Goal: Task Accomplishment & Management: Use online tool/utility

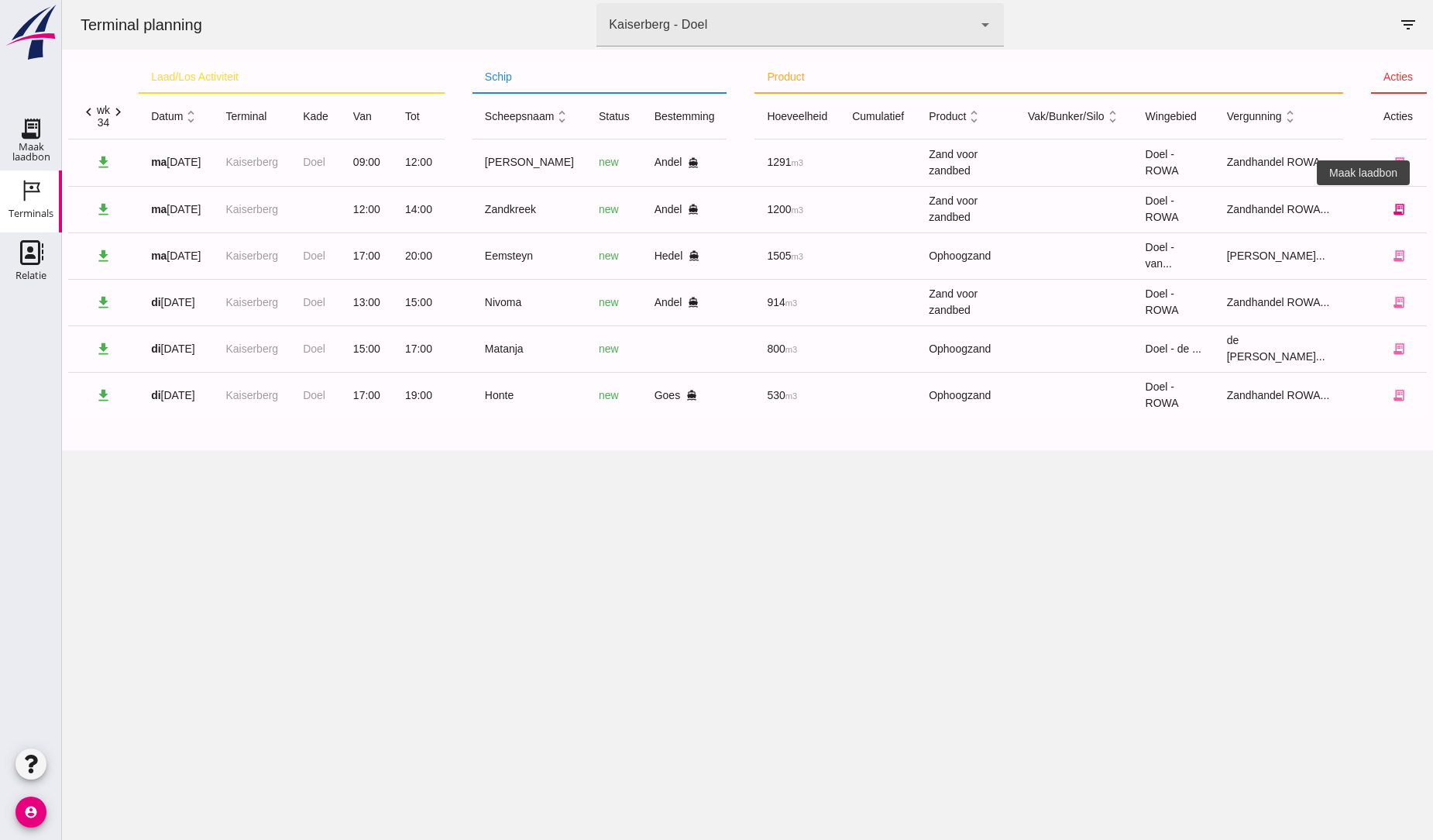
click at [1392, 209] on icon "receipt_long" at bounding box center [1399, 209] width 14 height 14
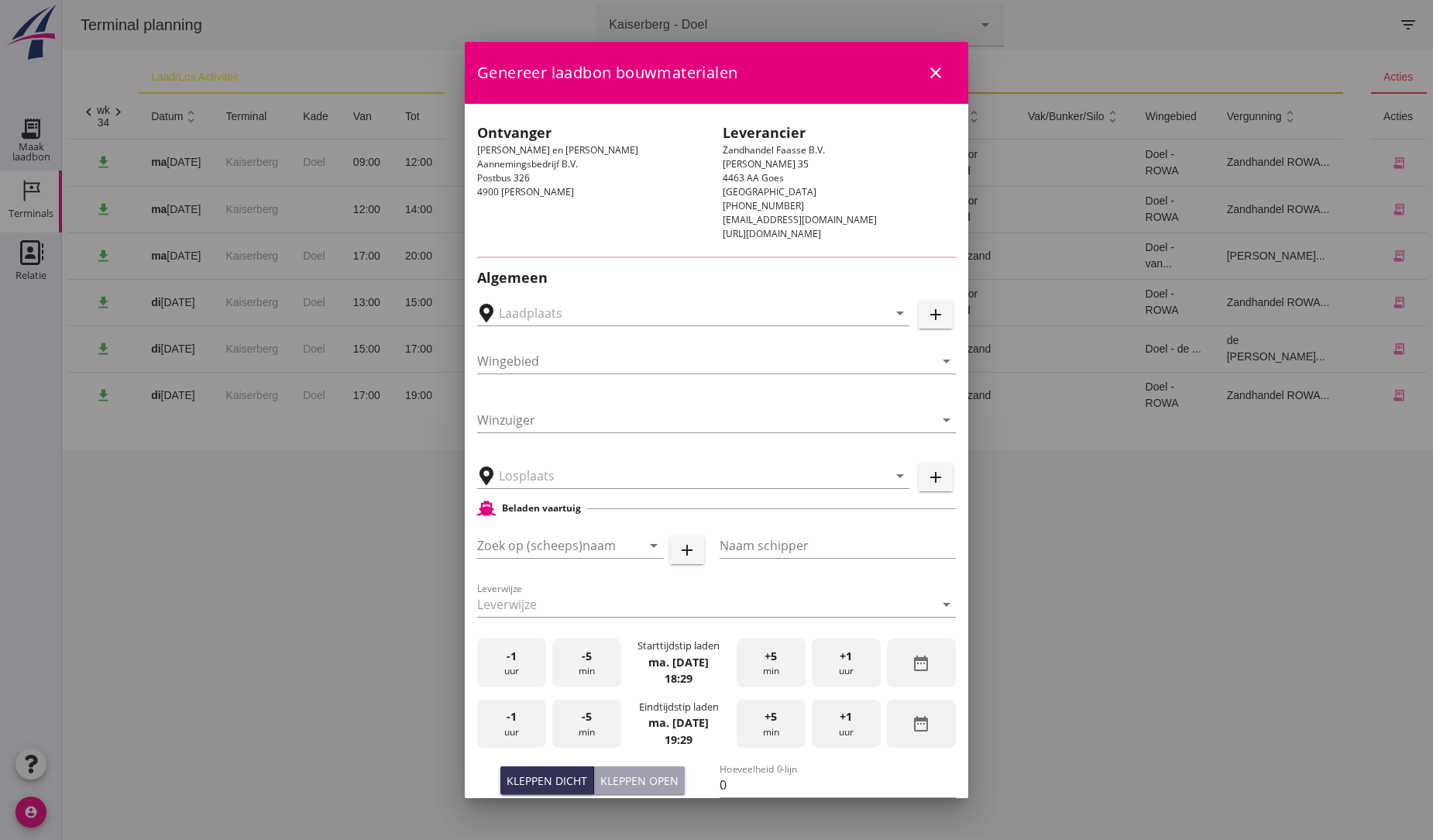
type input "MvO [PERSON_NAME], [PERSON_NAME]"
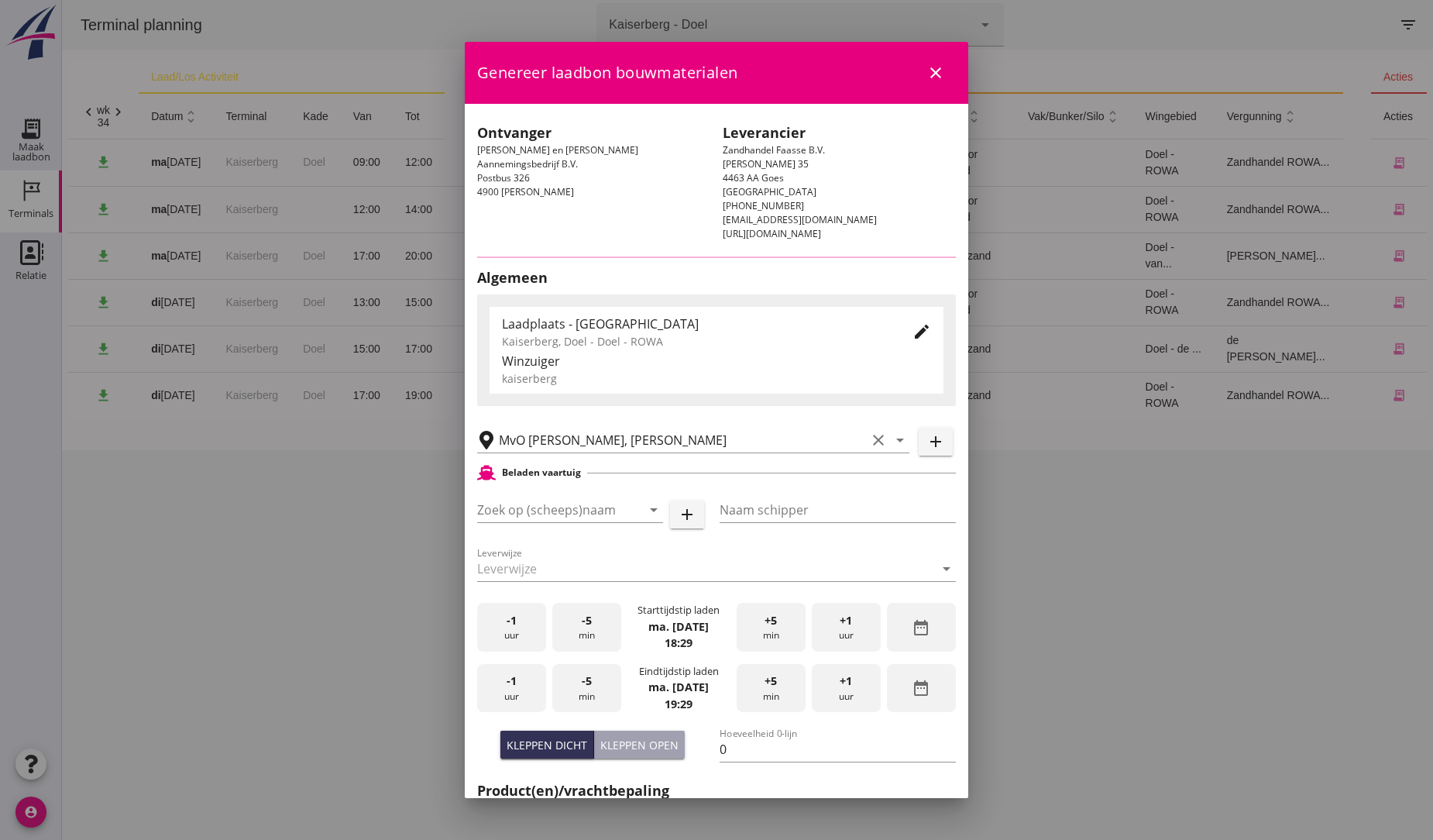
type input "Zandkreek"
type input "[PERSON_NAME]"
type input "1200"
type input "Zand voor zandbed (6120)"
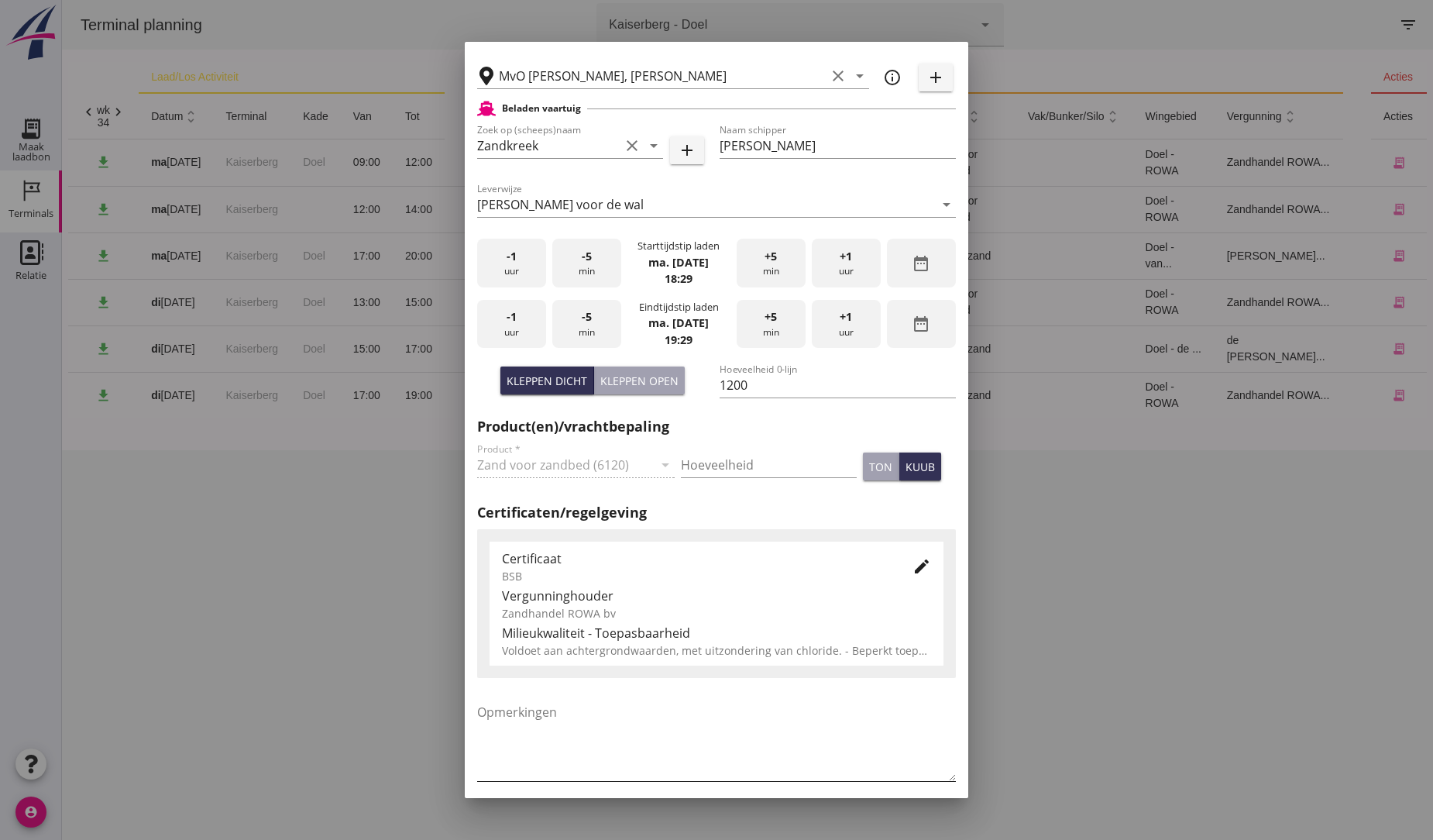
scroll to position [411, 0]
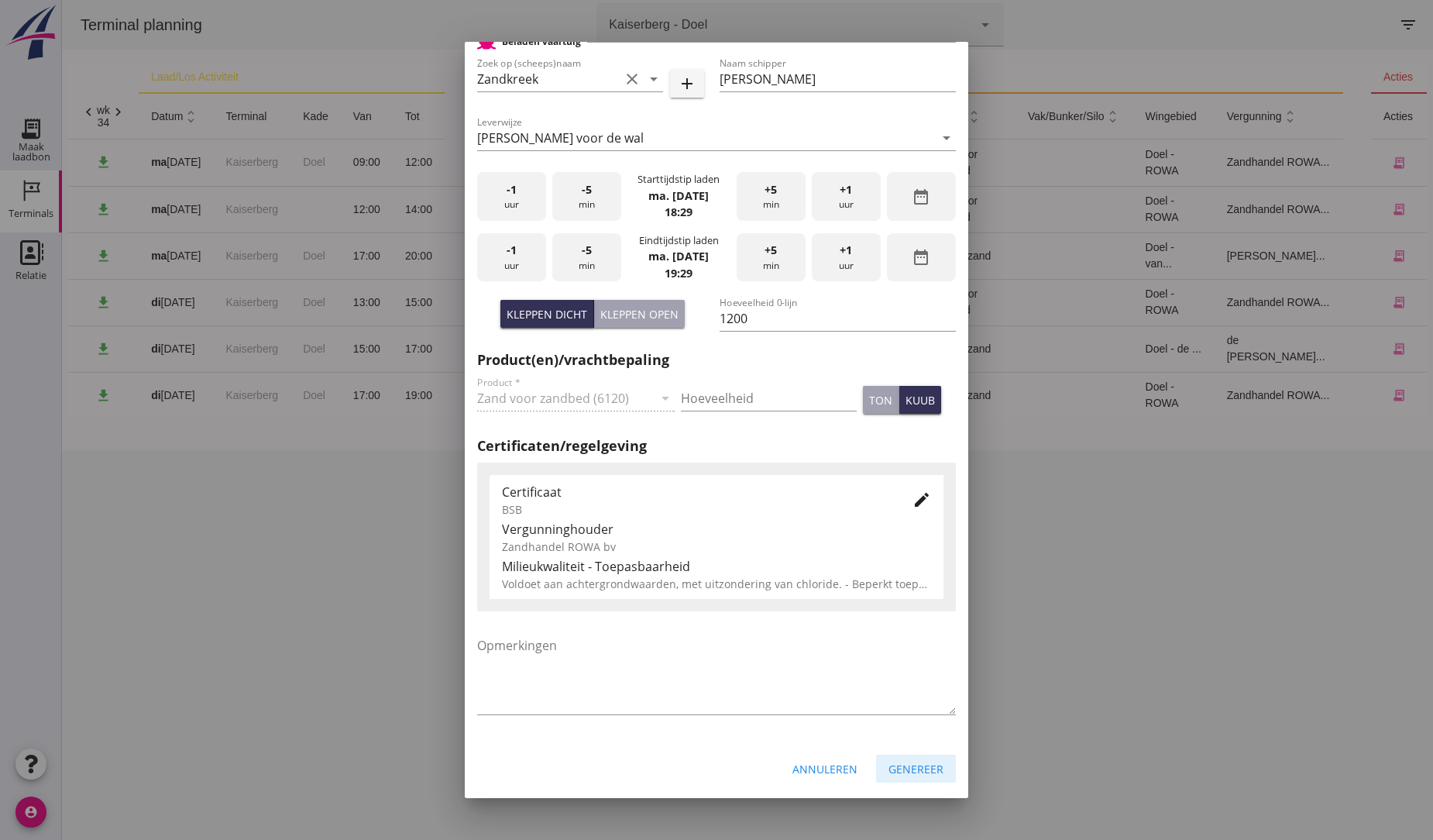
click at [896, 767] on div "Genereer" at bounding box center [916, 768] width 55 height 16
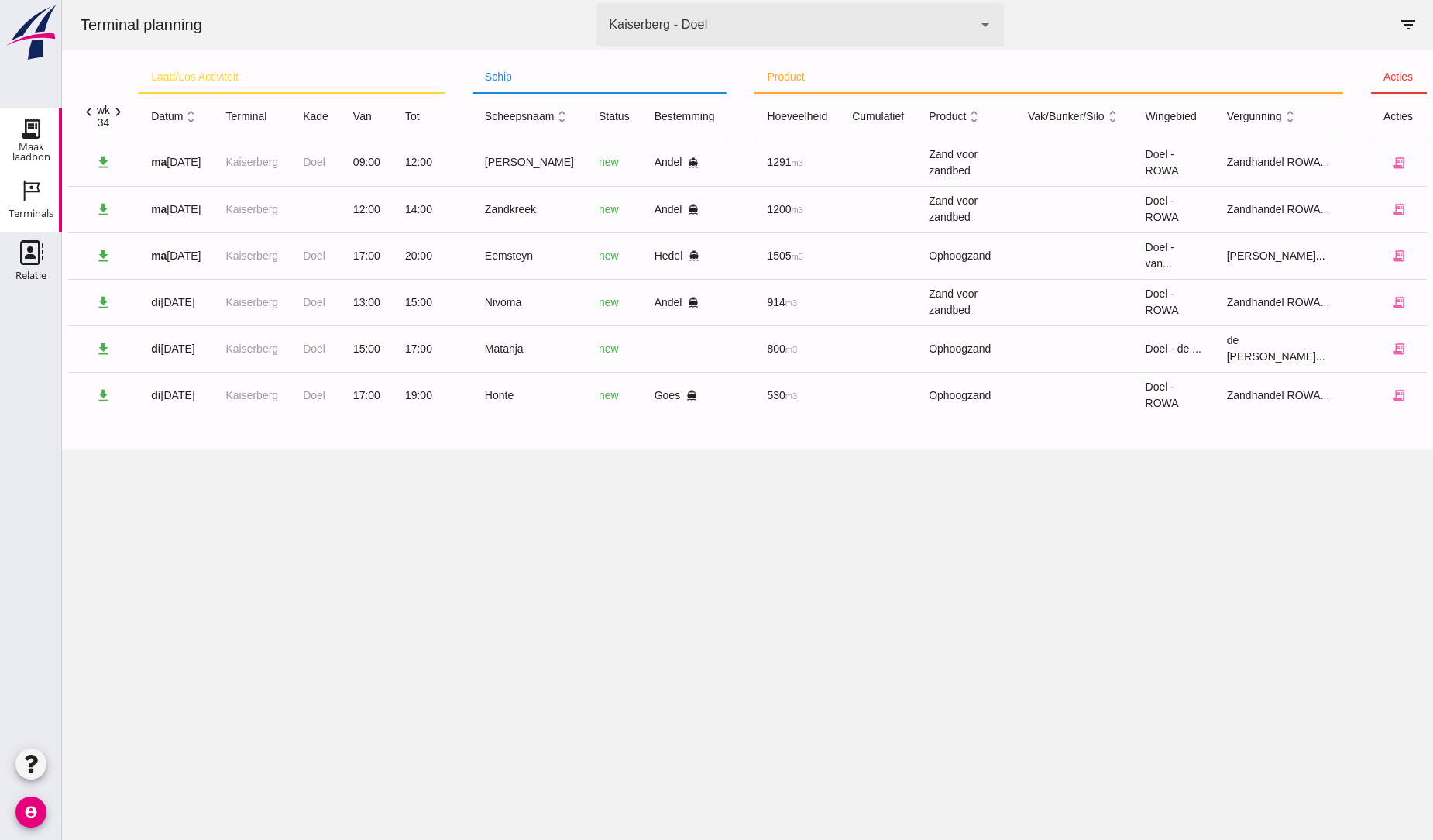
click at [41, 138] on icon "Maak laadbon" at bounding box center [31, 129] width 25 height 25
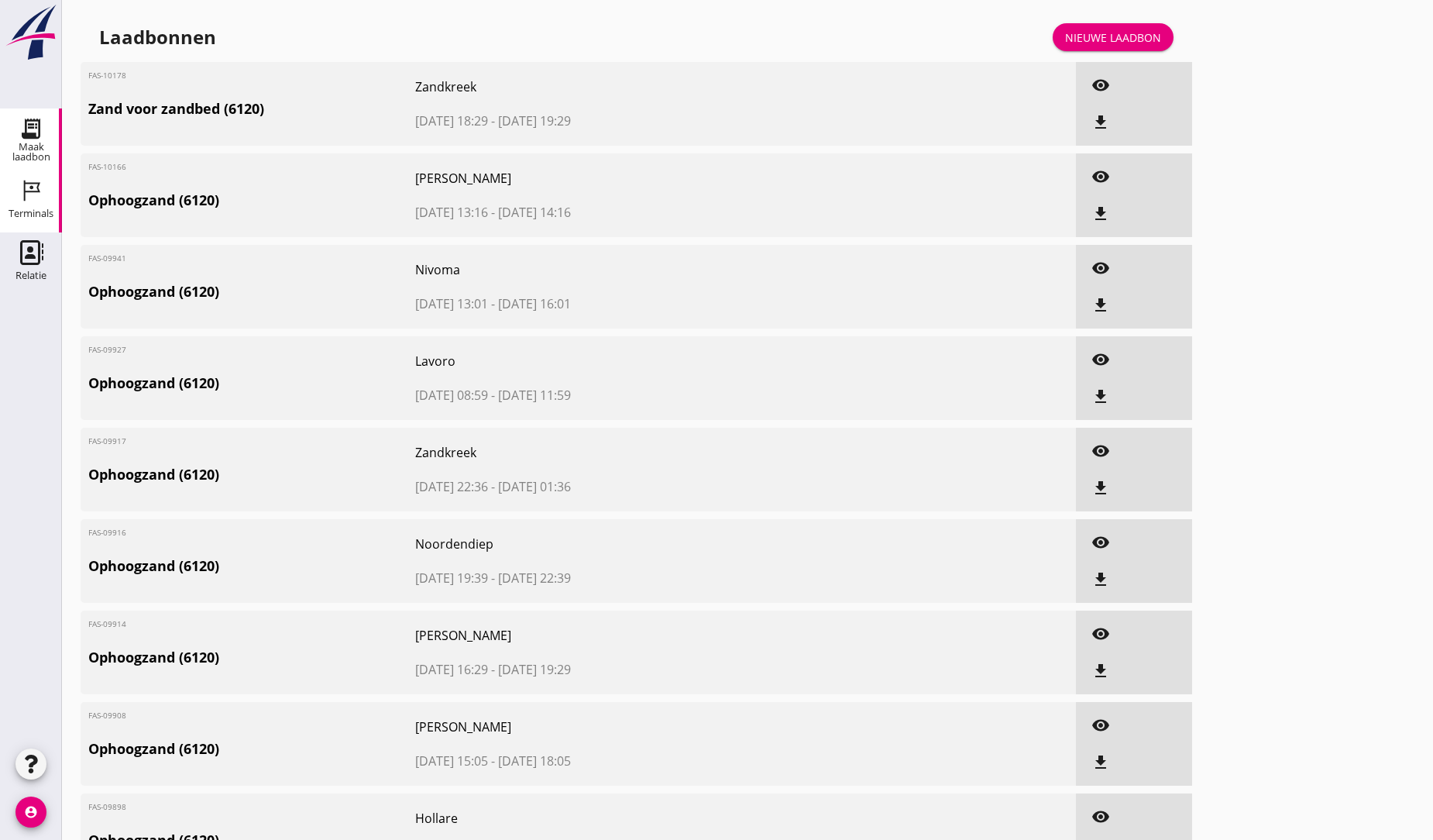
click at [32, 198] on icon "Terminals" at bounding box center [31, 190] width 25 height 25
